Goal: Ask a question

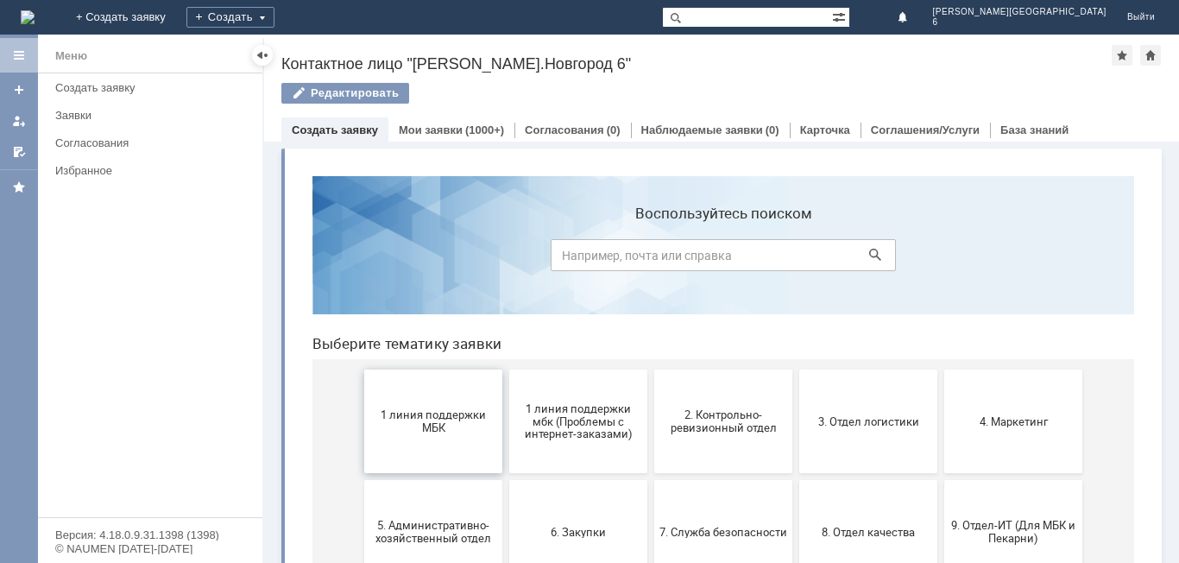
click at [419, 425] on span "1 линия поддержки МБК" at bounding box center [433, 421] width 128 height 26
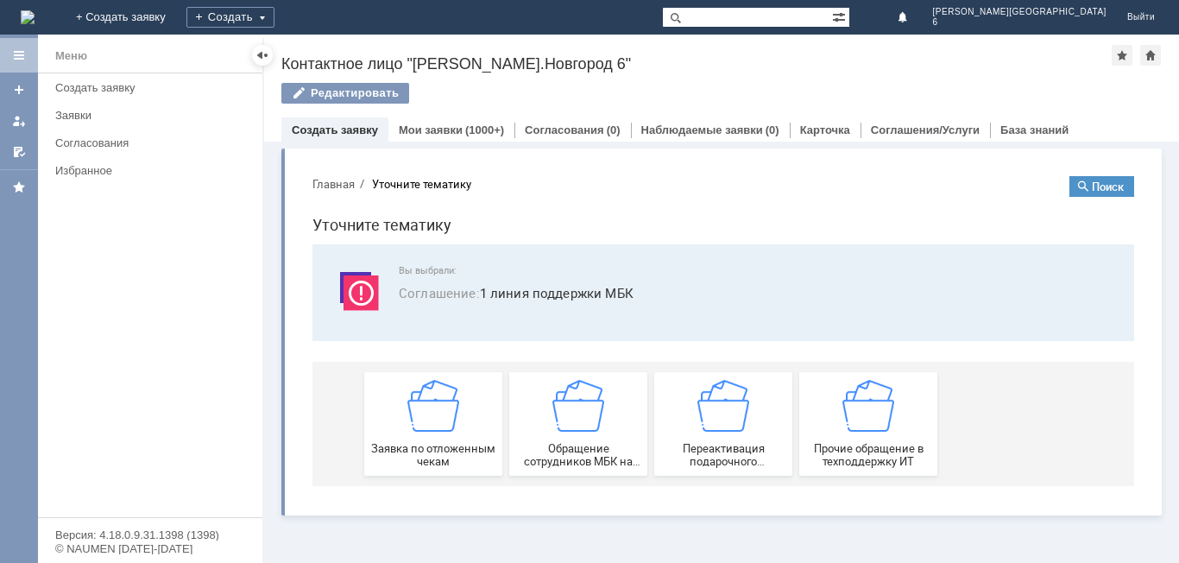
click at [419, 425] on img at bounding box center [433, 406] width 52 height 52
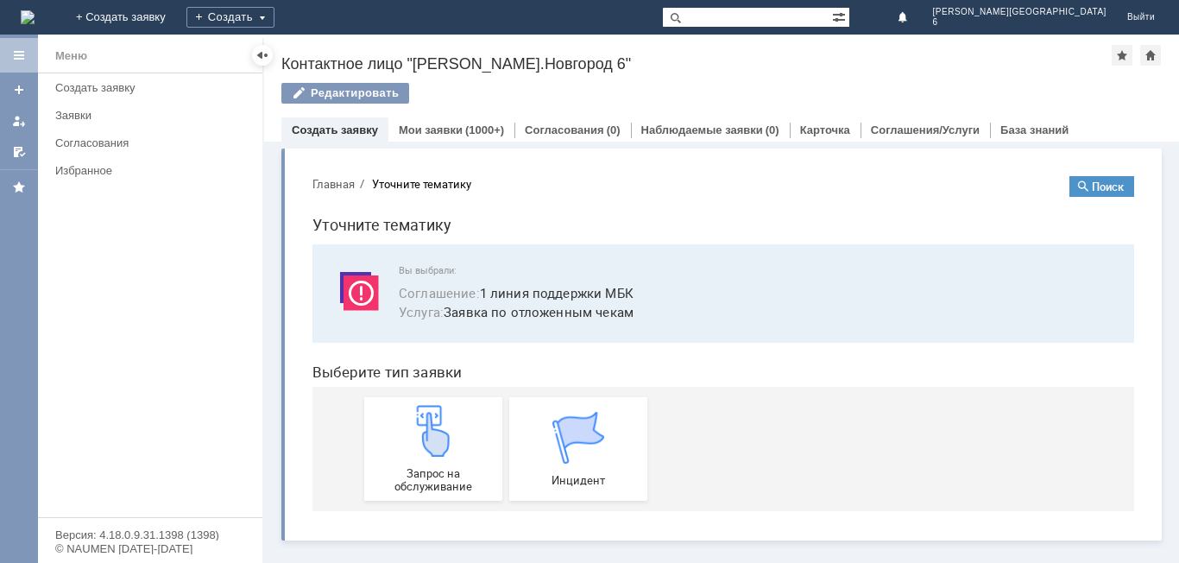
click at [419, 425] on img at bounding box center [433, 431] width 52 height 52
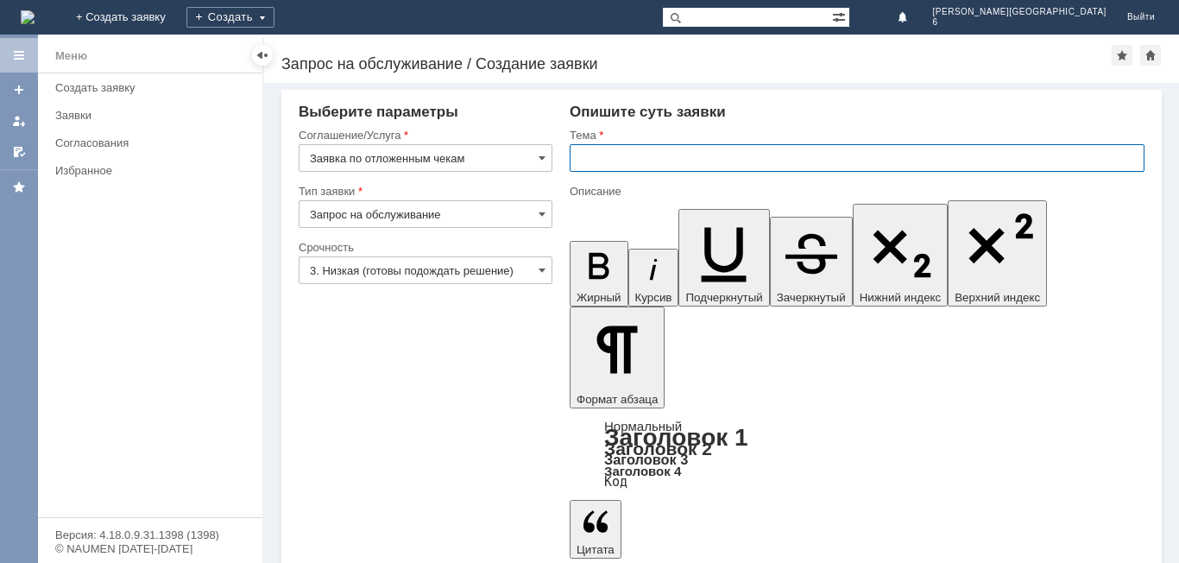
click at [638, 158] on input "text" at bounding box center [857, 158] width 575 height 28
click at [665, 159] on input "Отложенные чеуки за [DATE]" at bounding box center [857, 158] width 575 height 28
click at [666, 160] on input "Отложенные чеуки за [DATE]" at bounding box center [857, 158] width 575 height 28
click at [667, 160] on input "Отложенные чеуки за [DATE]" at bounding box center [857, 158] width 575 height 28
type input "Отложенные чеки за [DATE]"
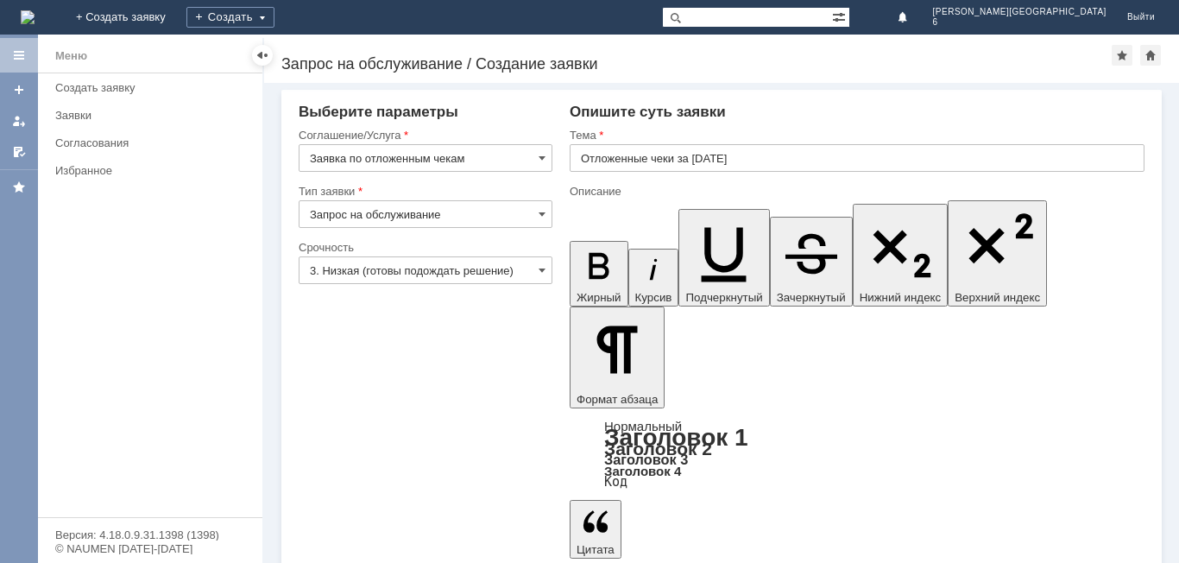
drag, startPoint x: 755, startPoint y: 4260, endPoint x: 753, endPoint y: 4269, distance: 9.6
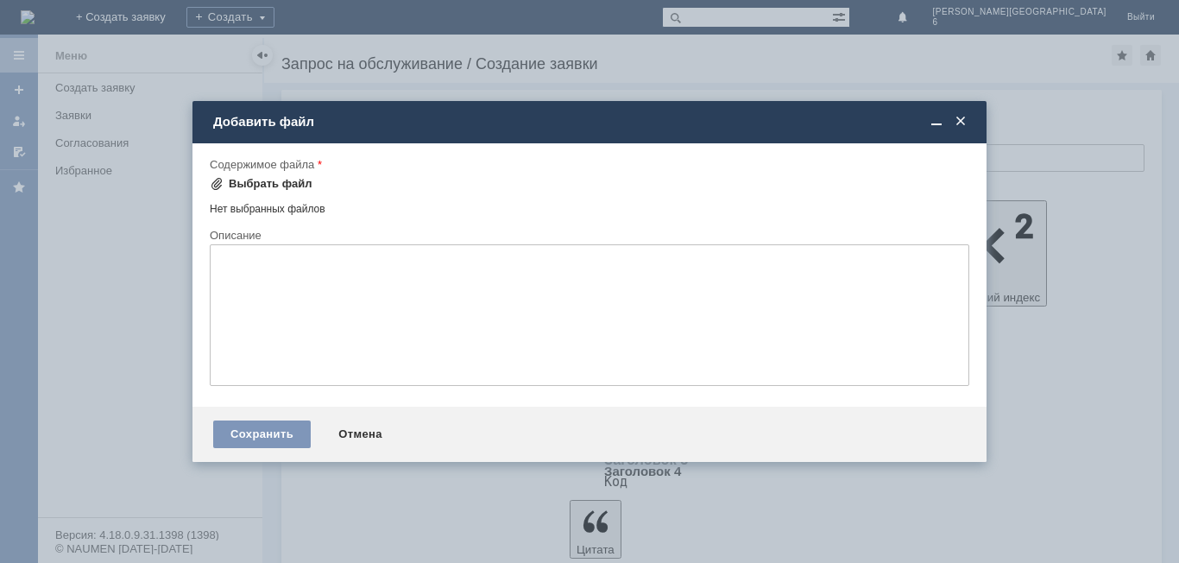
click at [262, 181] on div "Выбрать файл" at bounding box center [271, 184] width 84 height 14
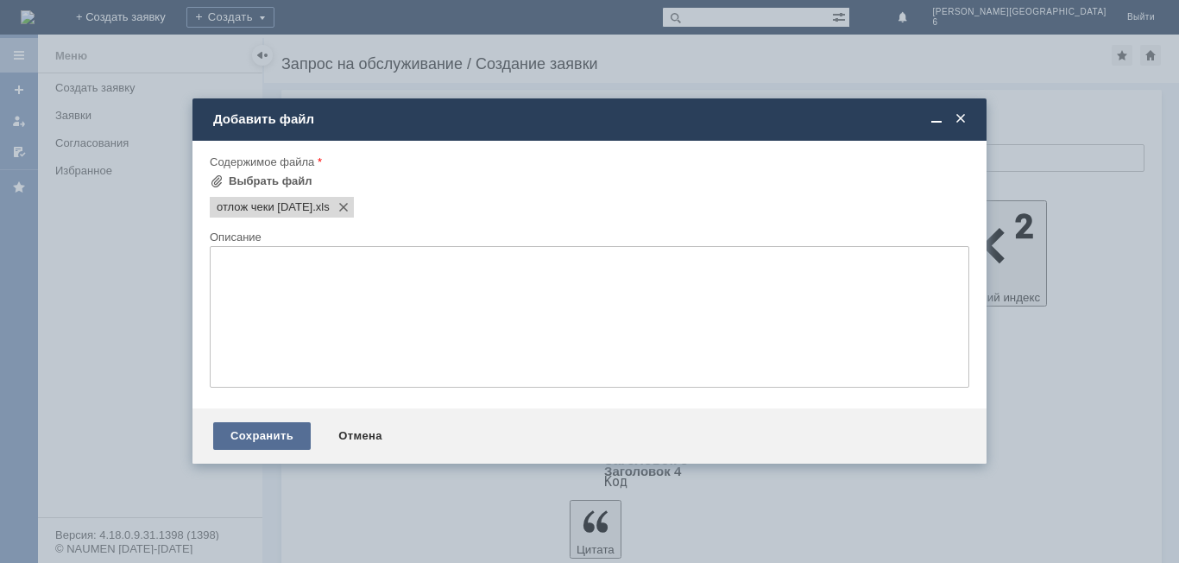
click at [256, 443] on div "Сохранить" at bounding box center [262, 436] width 98 height 28
